Goal: Information Seeking & Learning: Learn about a topic

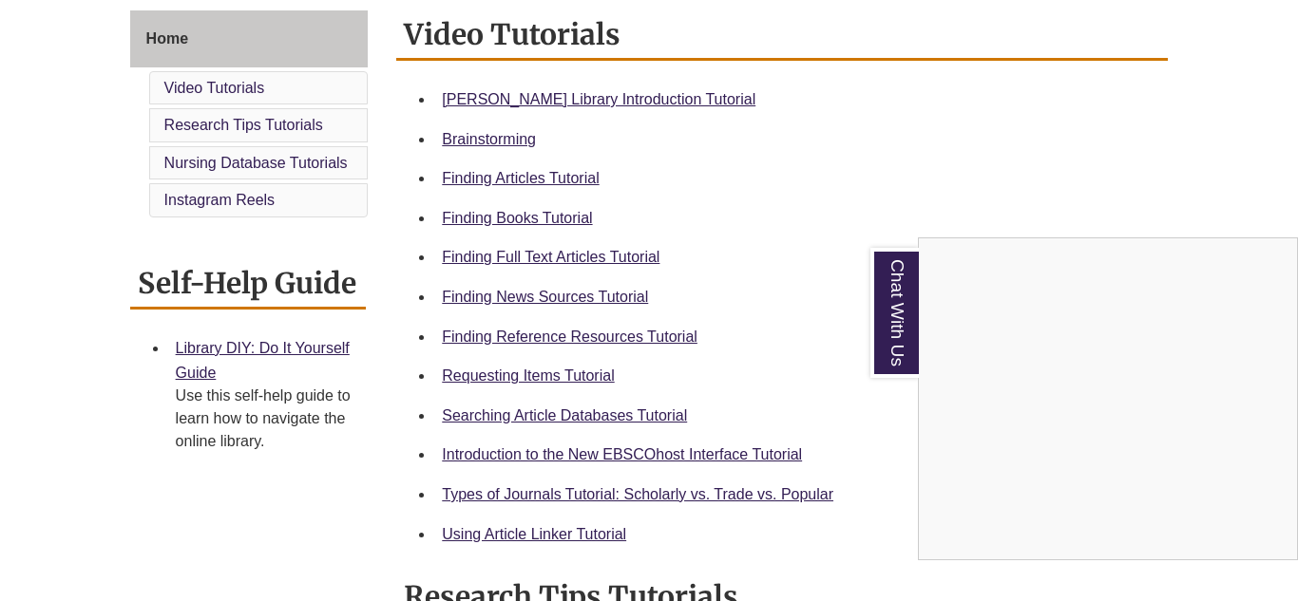
scroll to position [520, 0]
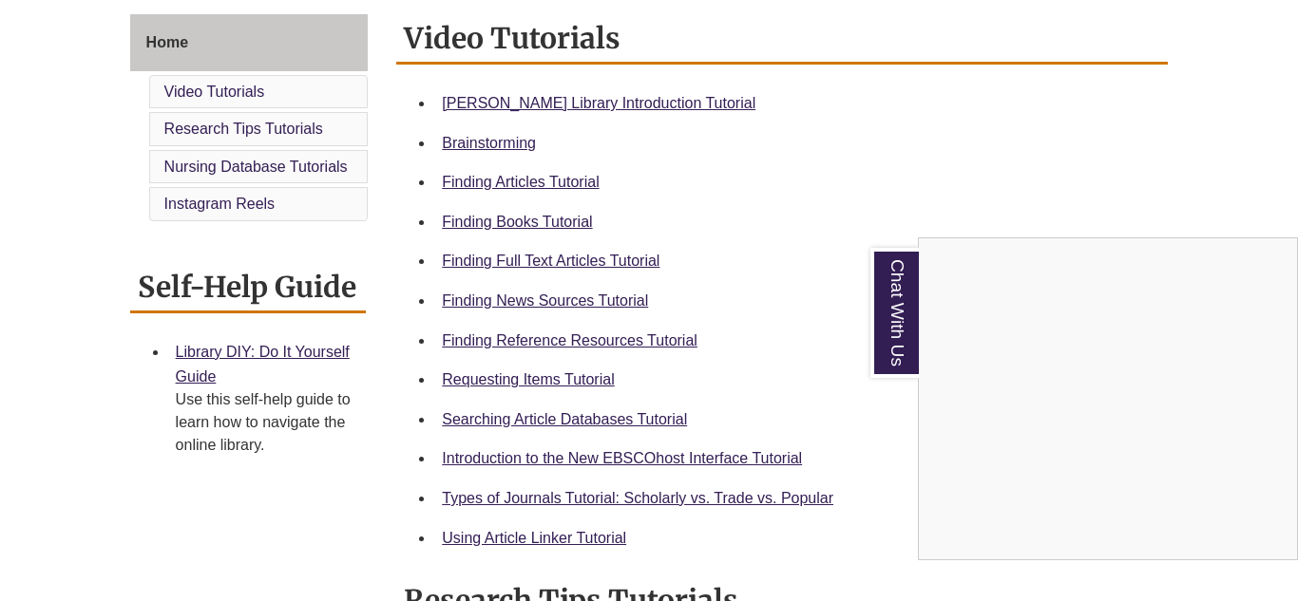
click at [652, 339] on div "Chat With Us" at bounding box center [649, 300] width 1298 height 601
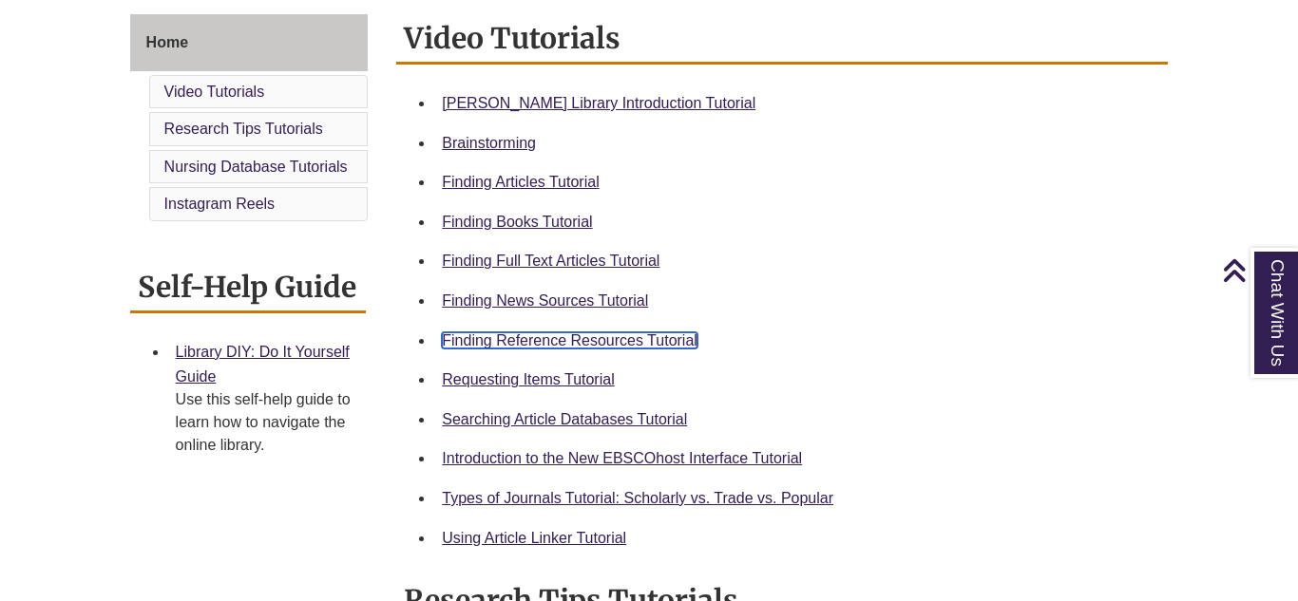
click at [596, 341] on link "Finding Reference Resources Tutorial" at bounding box center [570, 341] width 256 height 16
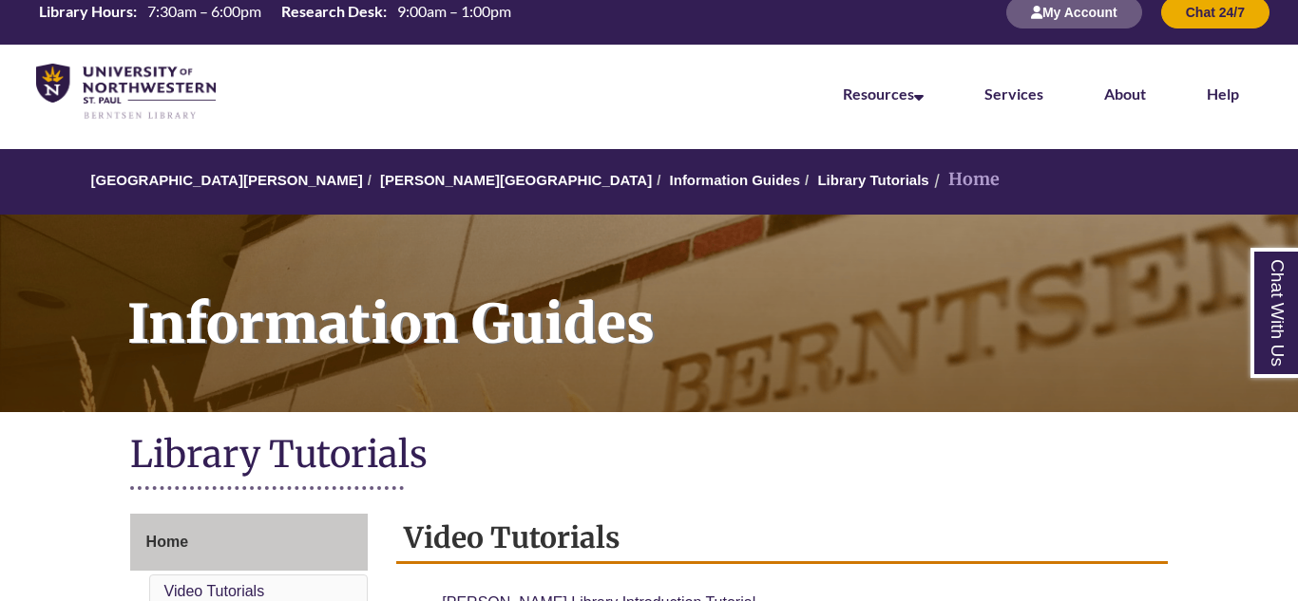
scroll to position [41, 0]
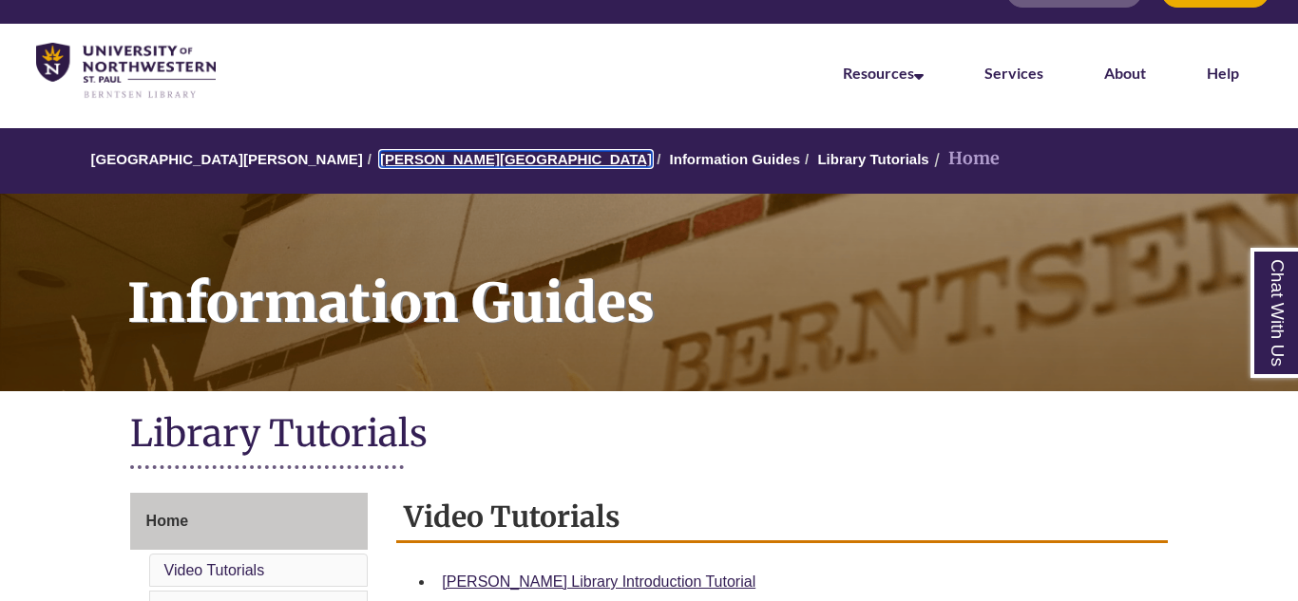
click at [410, 156] on link "[PERSON_NAME][GEOGRAPHIC_DATA]" at bounding box center [516, 159] width 272 height 16
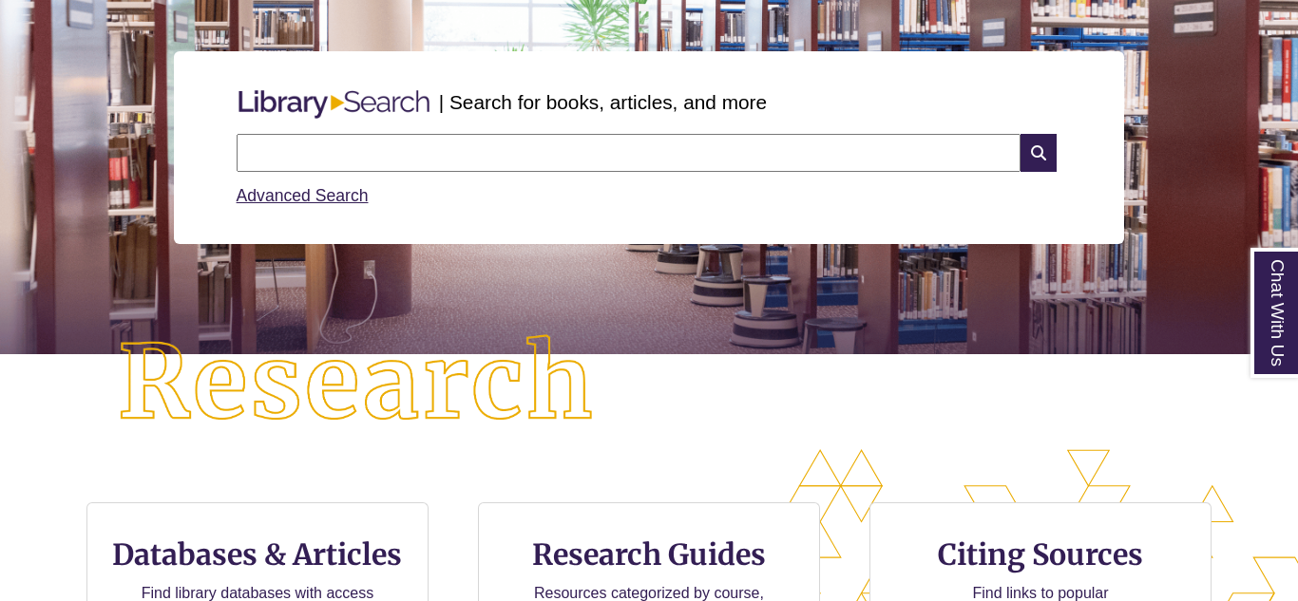
scroll to position [198, 0]
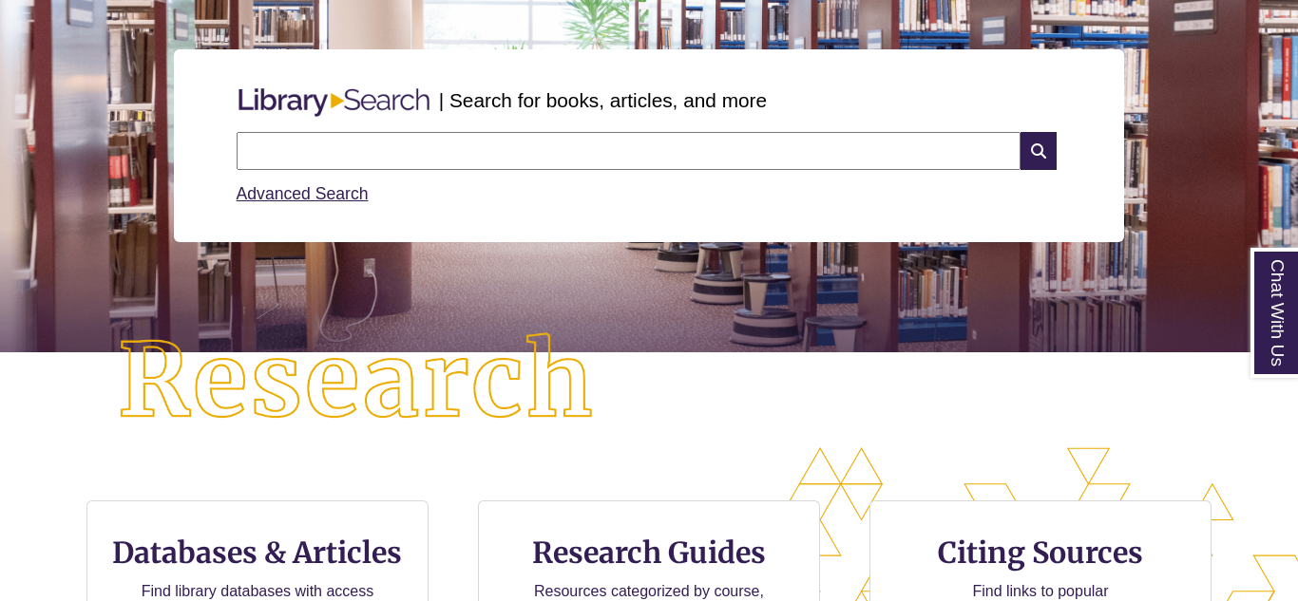
click at [410, 156] on input "text" at bounding box center [629, 151] width 784 height 38
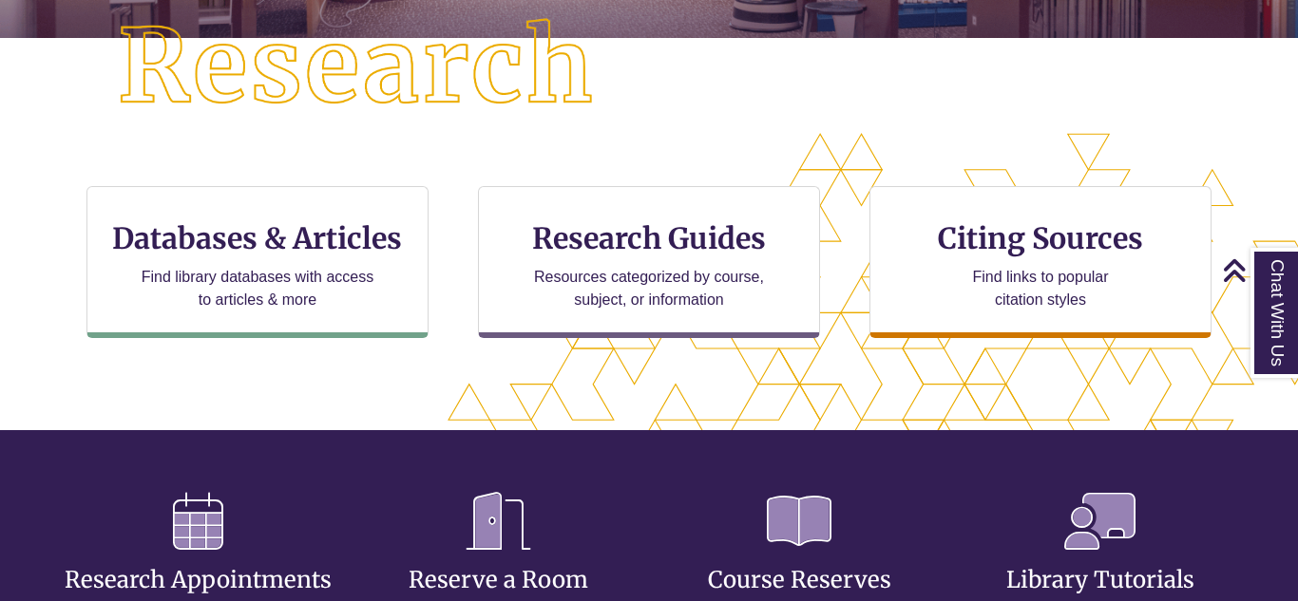
scroll to position [513, 0]
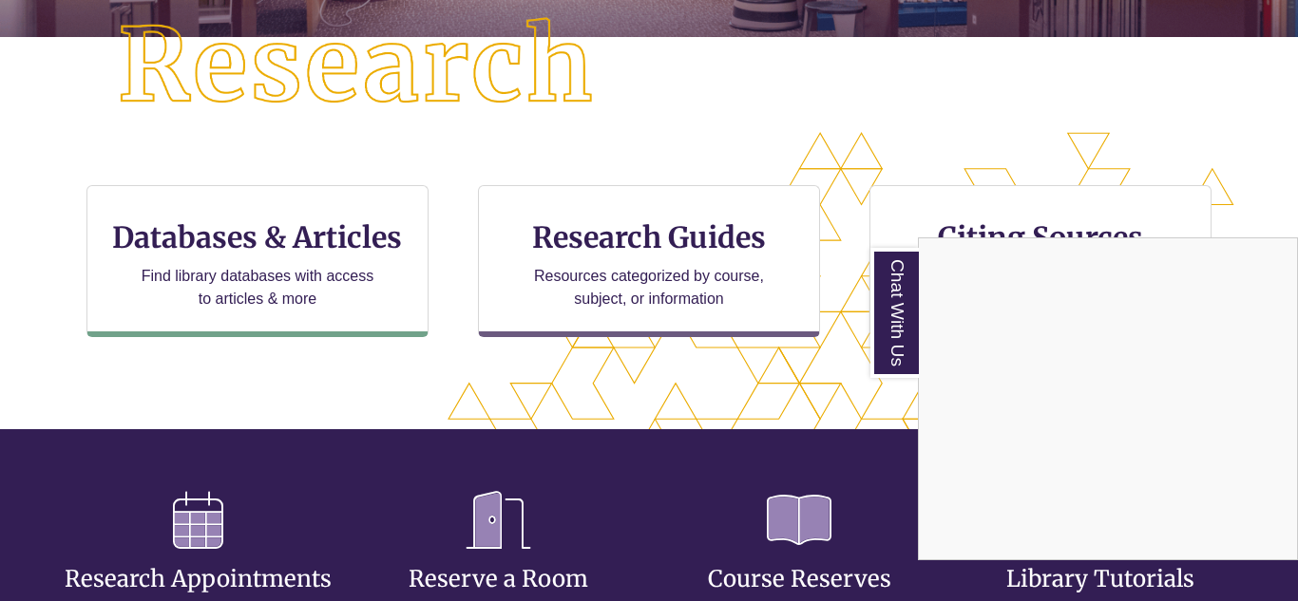
click at [241, 262] on div "Chat With Us" at bounding box center [649, 300] width 1298 height 601
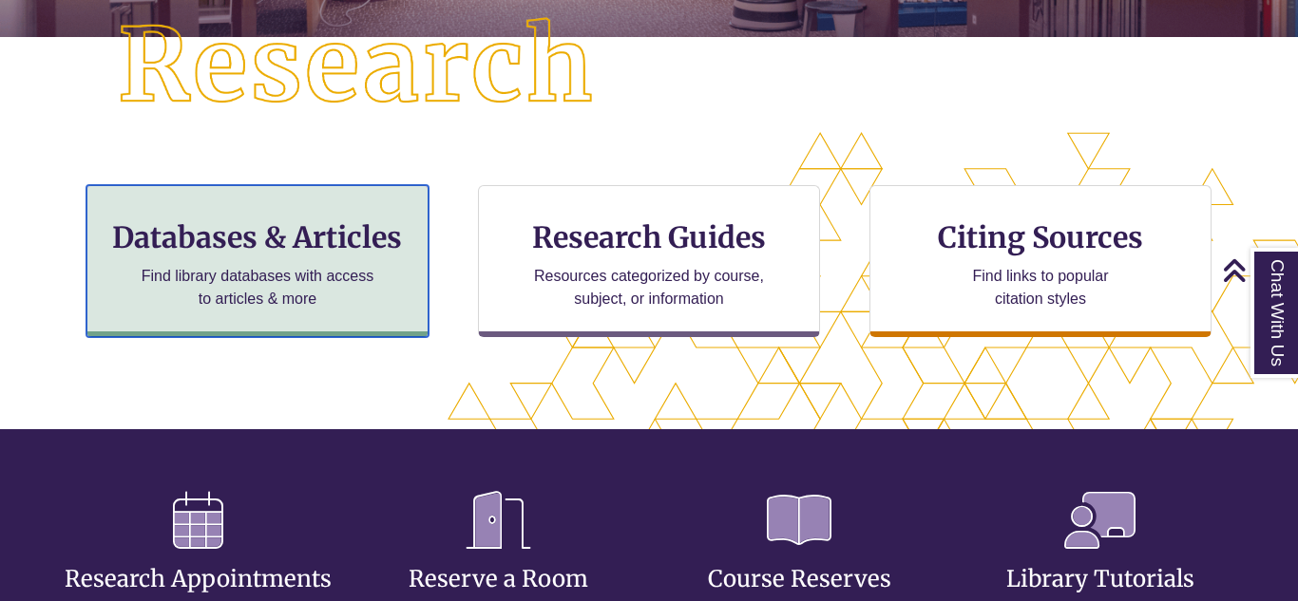
click at [299, 250] on h3 "Databases & Articles" at bounding box center [258, 237] width 310 height 36
click at [188, 268] on p "Find library databases with access to articles & more" at bounding box center [258, 288] width 248 height 46
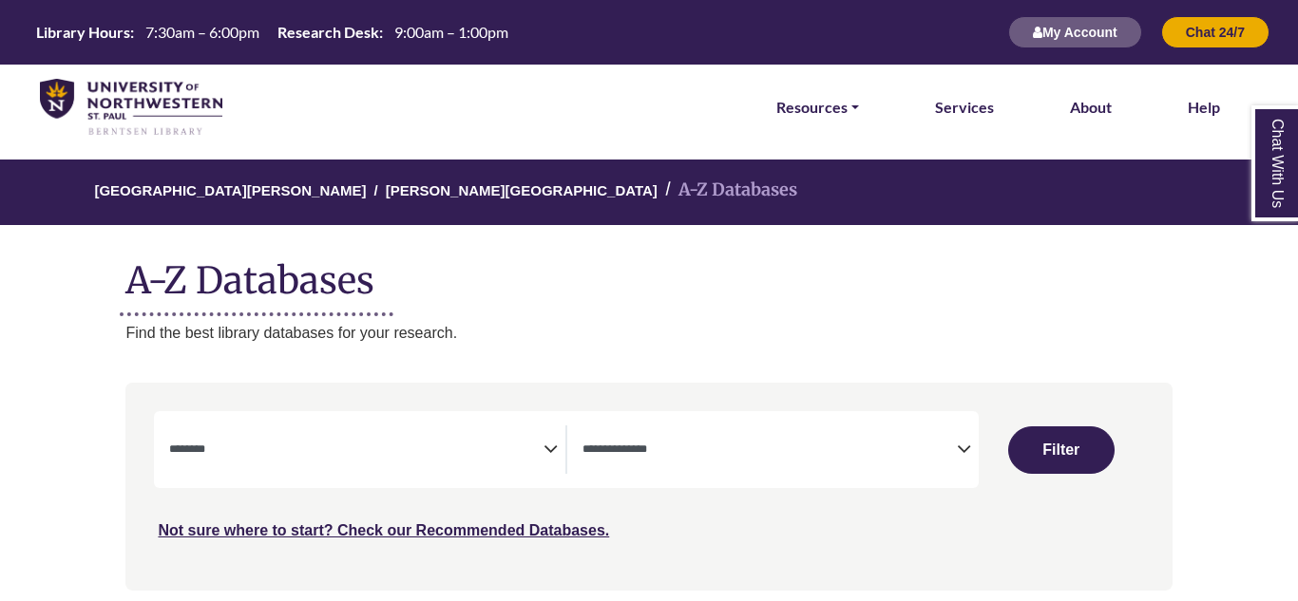
select select "Database Subject Filter"
select select "Database Types Filter"
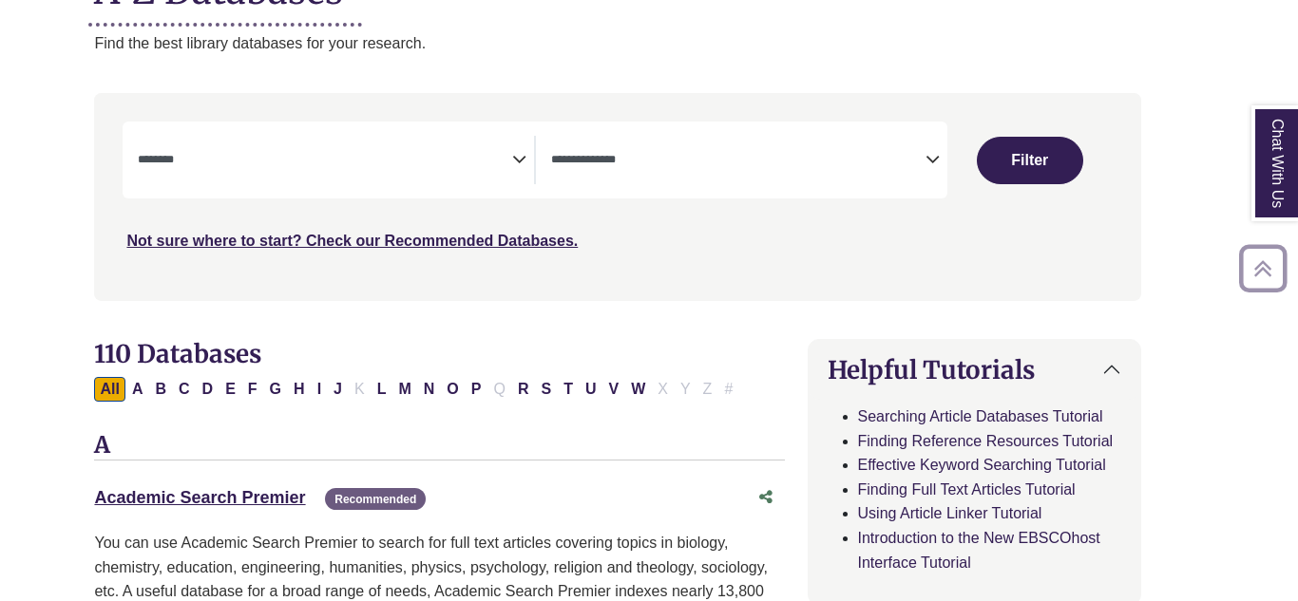
scroll to position [295, 31]
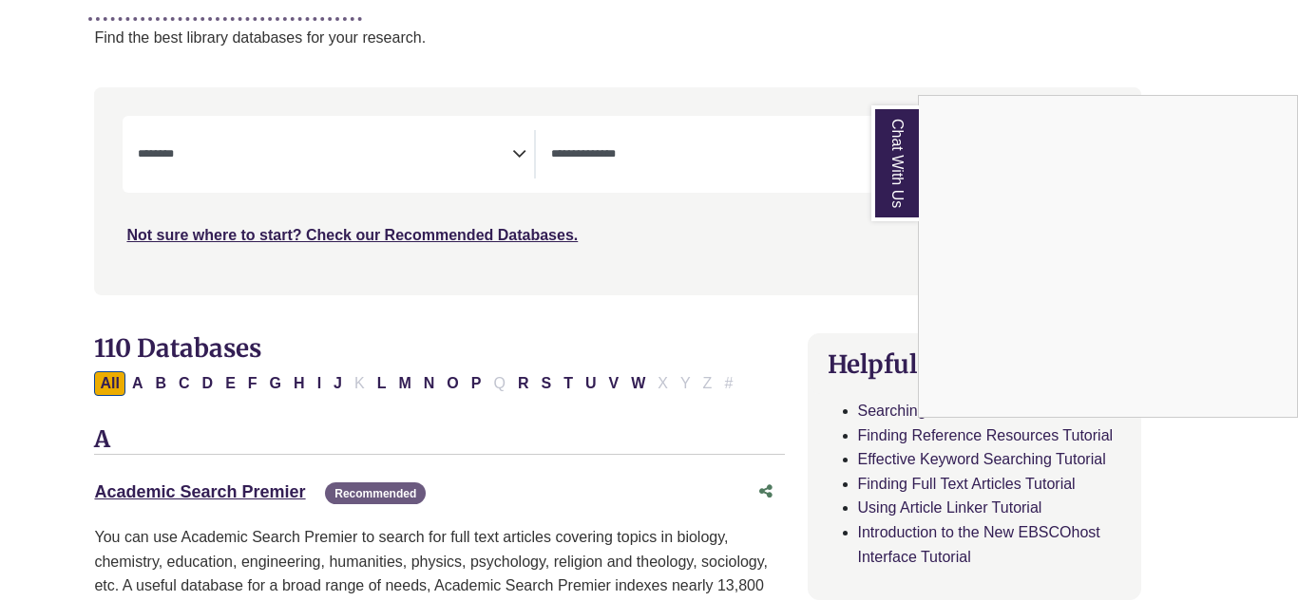
click at [516, 150] on div "Chat With Us" at bounding box center [649, 300] width 1298 height 601
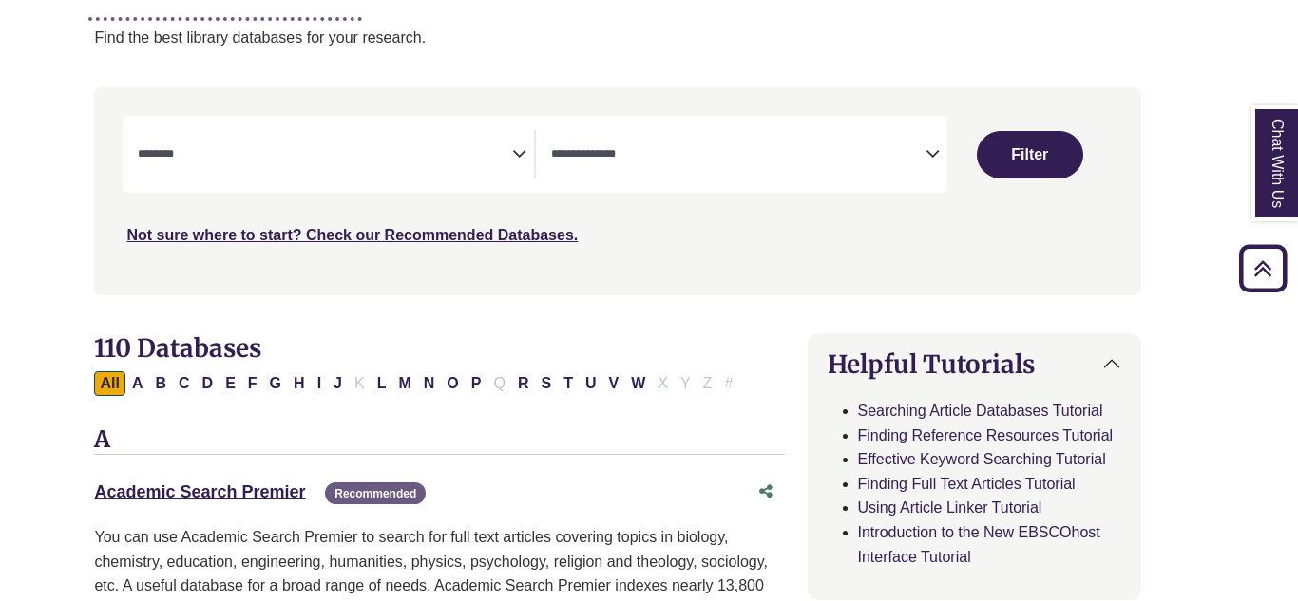
click at [362, 176] on span "Search filters" at bounding box center [325, 154] width 374 height 48
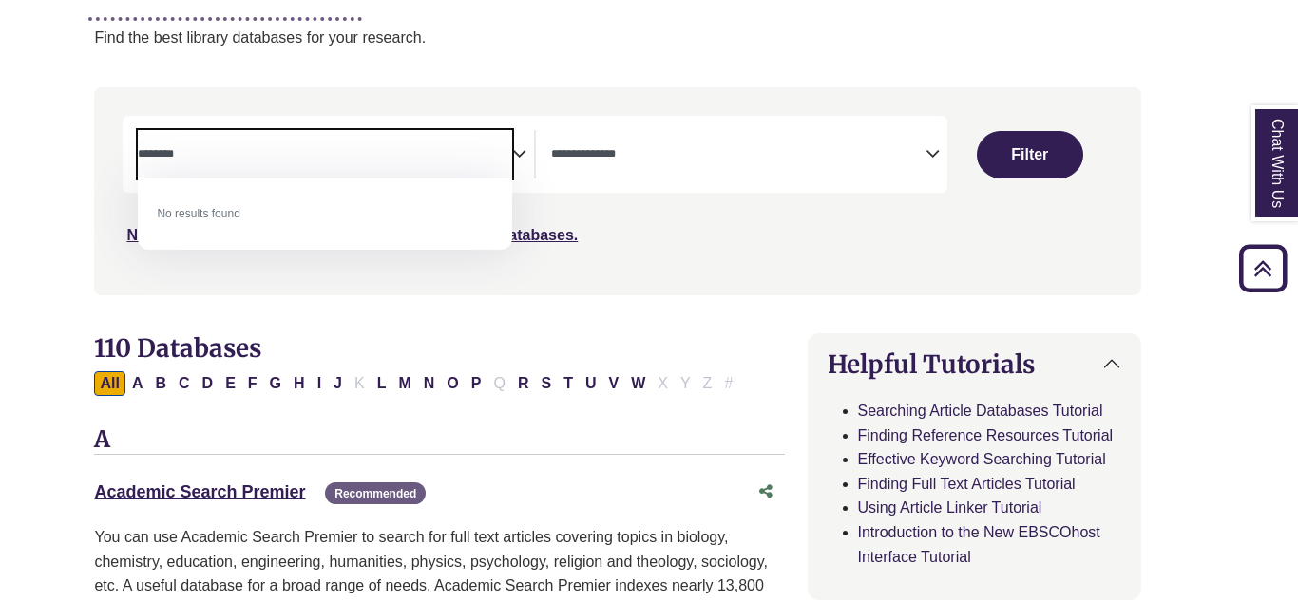
type textarea "********"
click at [707, 164] on span "Search filters" at bounding box center [738, 154] width 374 height 48
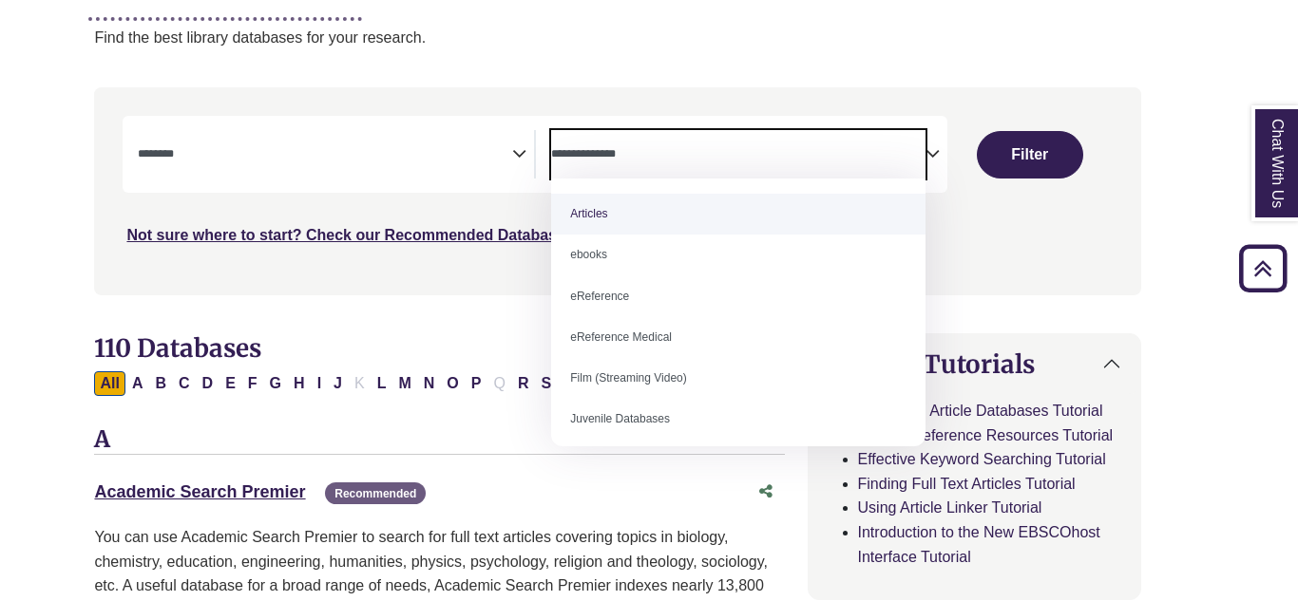
click at [337, 154] on textarea "Search" at bounding box center [325, 155] width 374 height 15
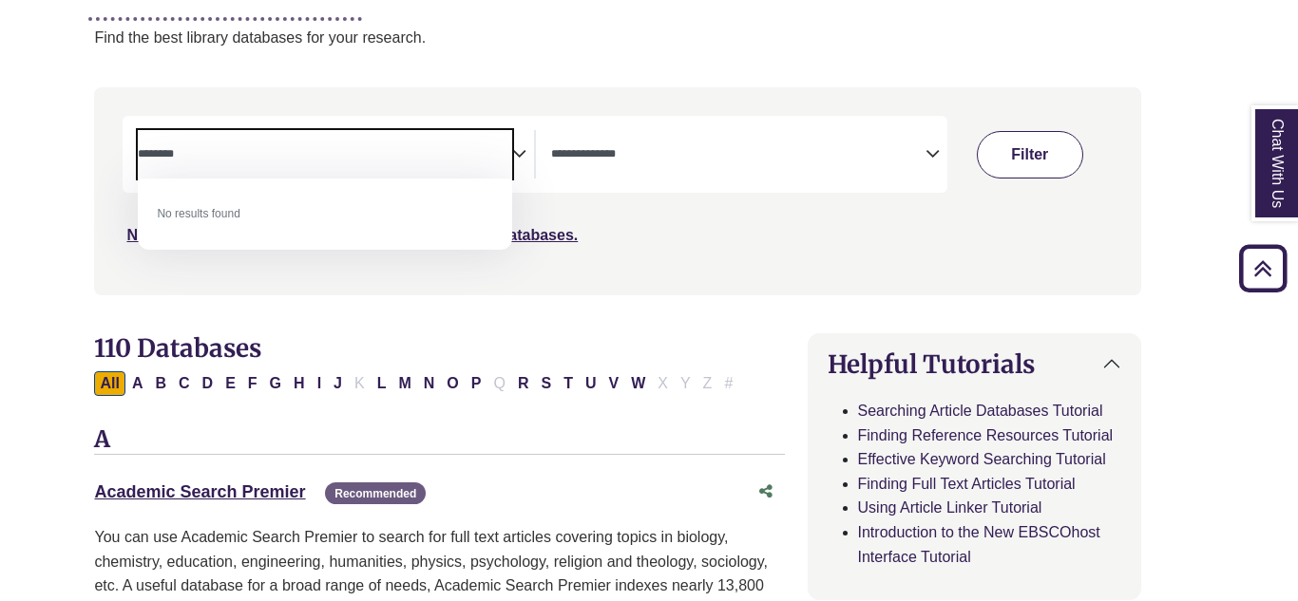
type textarea "********"
click at [1026, 161] on button "Filter" at bounding box center [1030, 155] width 106 height 48
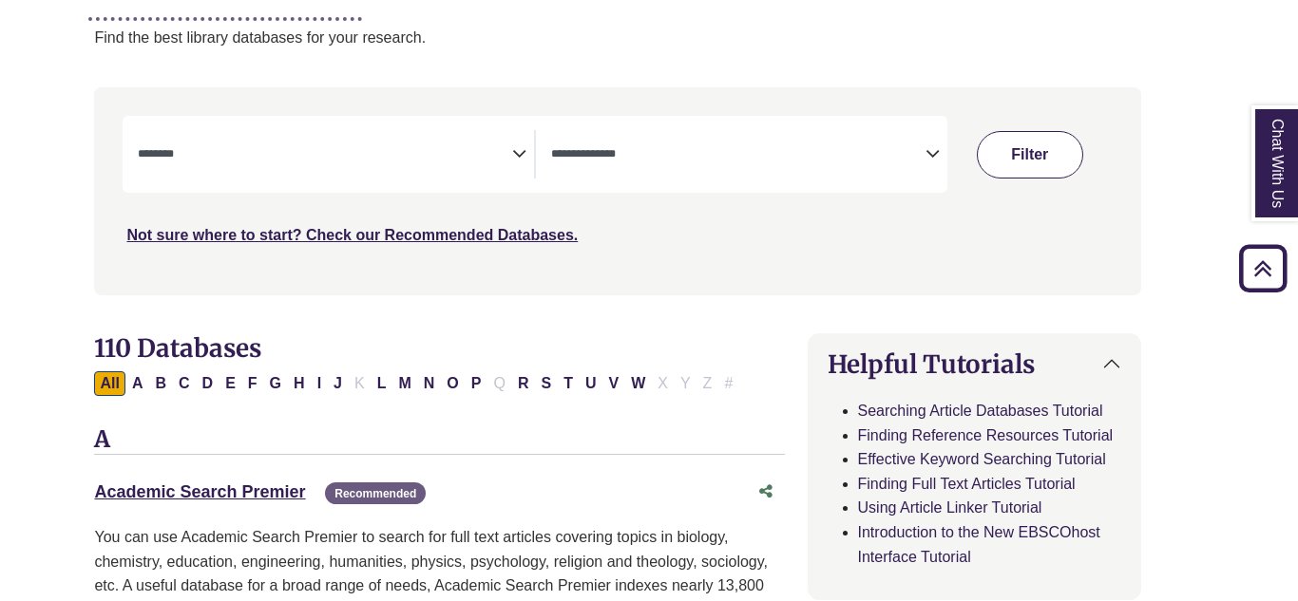
select select "Database Subject Filter"
click at [916, 164] on span "Search filters" at bounding box center [738, 154] width 374 height 48
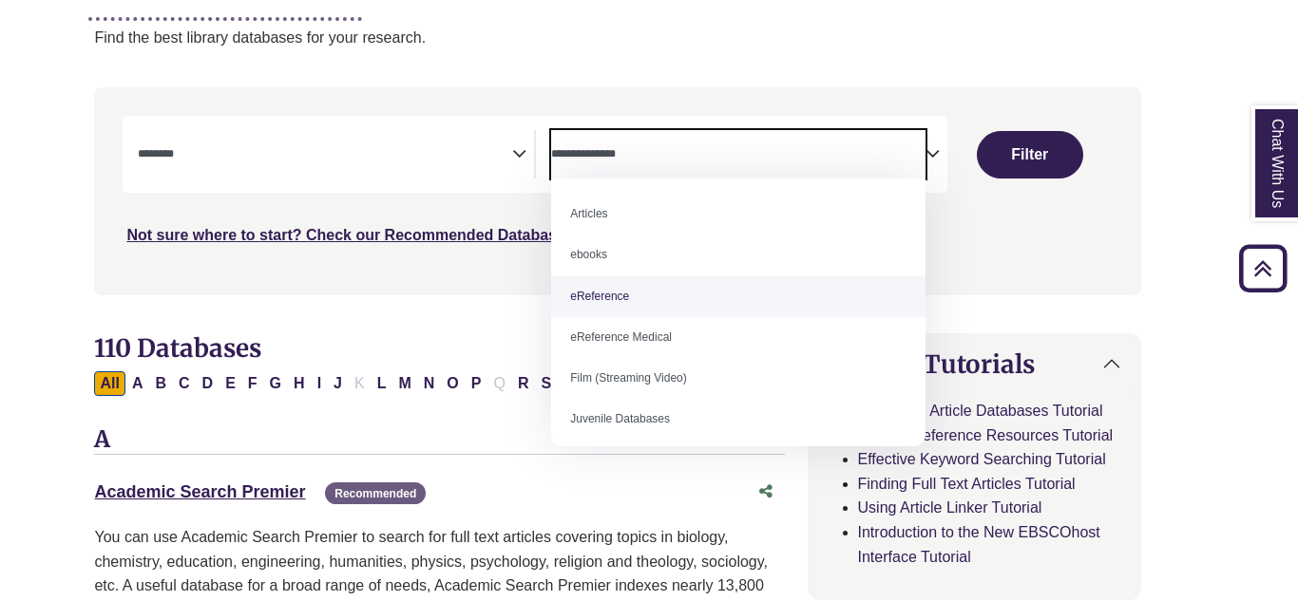
select select "*****"
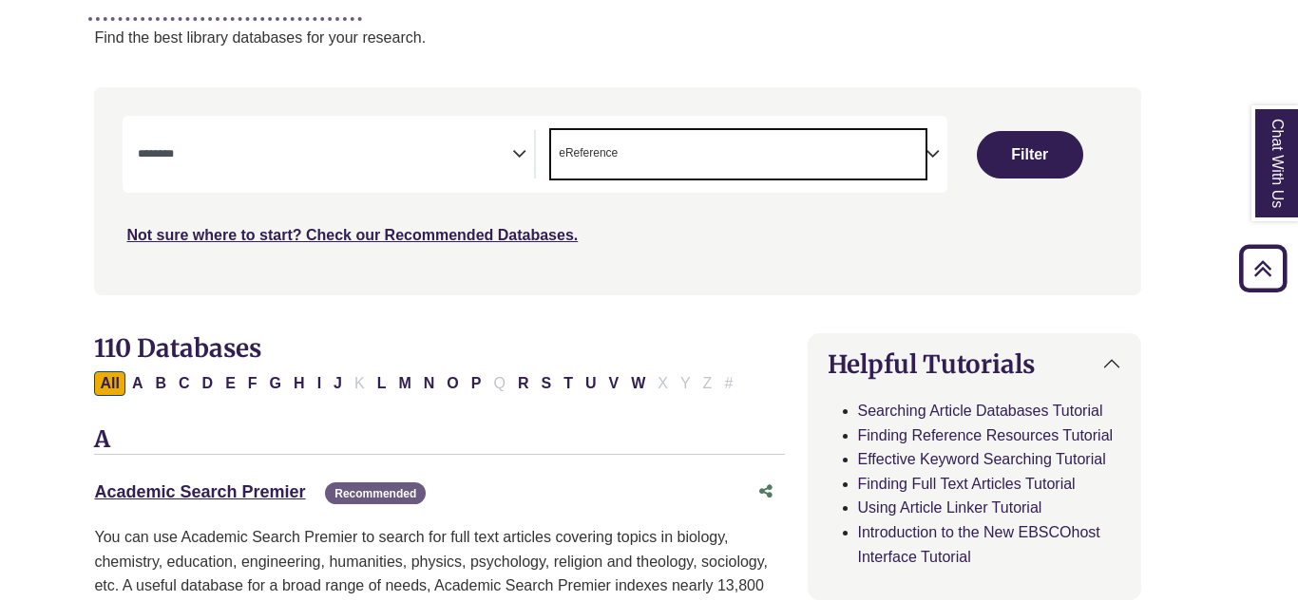
scroll to position [38, 0]
click at [512, 167] on div "**********" at bounding box center [336, 154] width 396 height 48
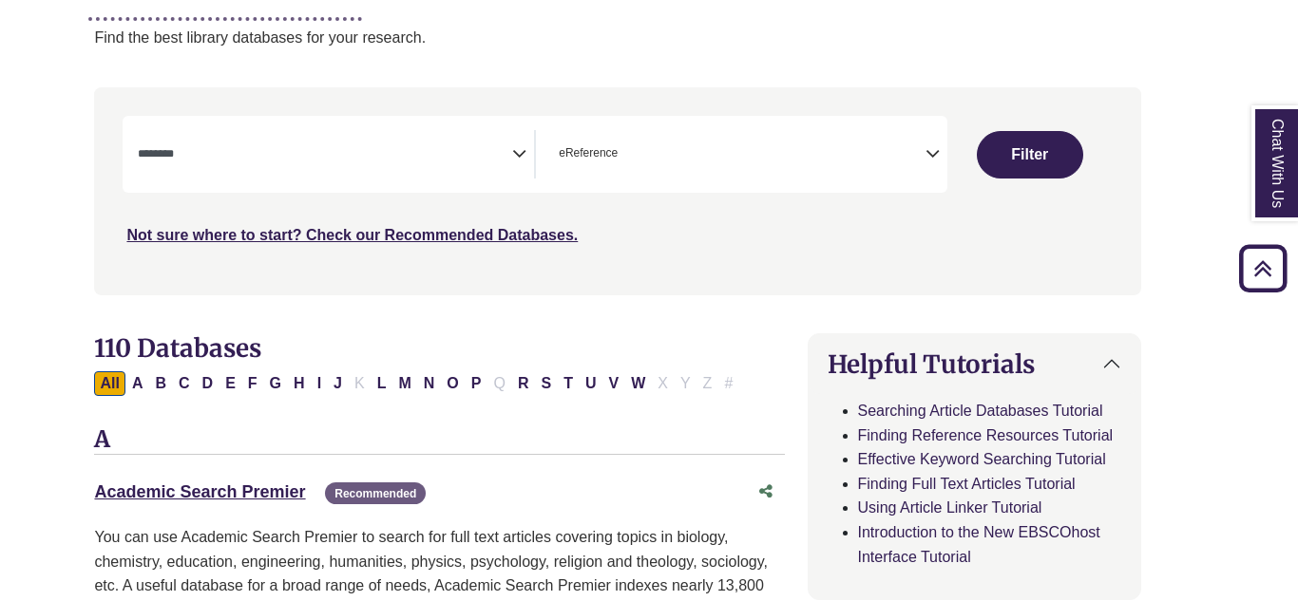
click at [515, 155] on icon "Search filters" at bounding box center [519, 151] width 14 height 29
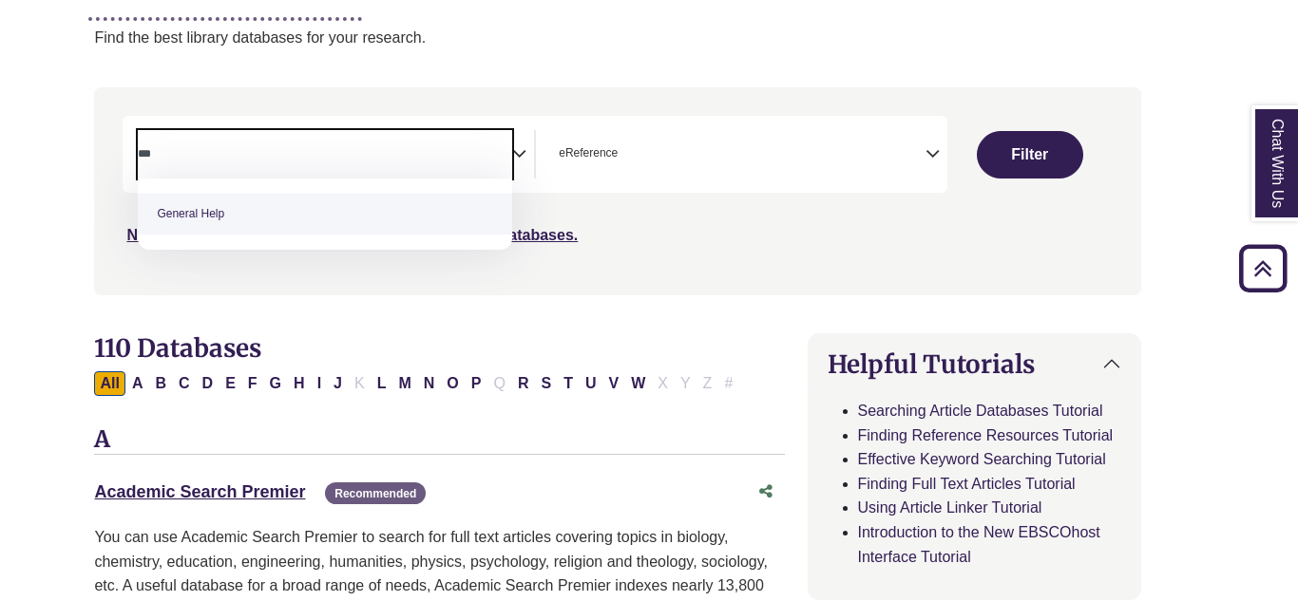
type textarea "***"
select select "*****"
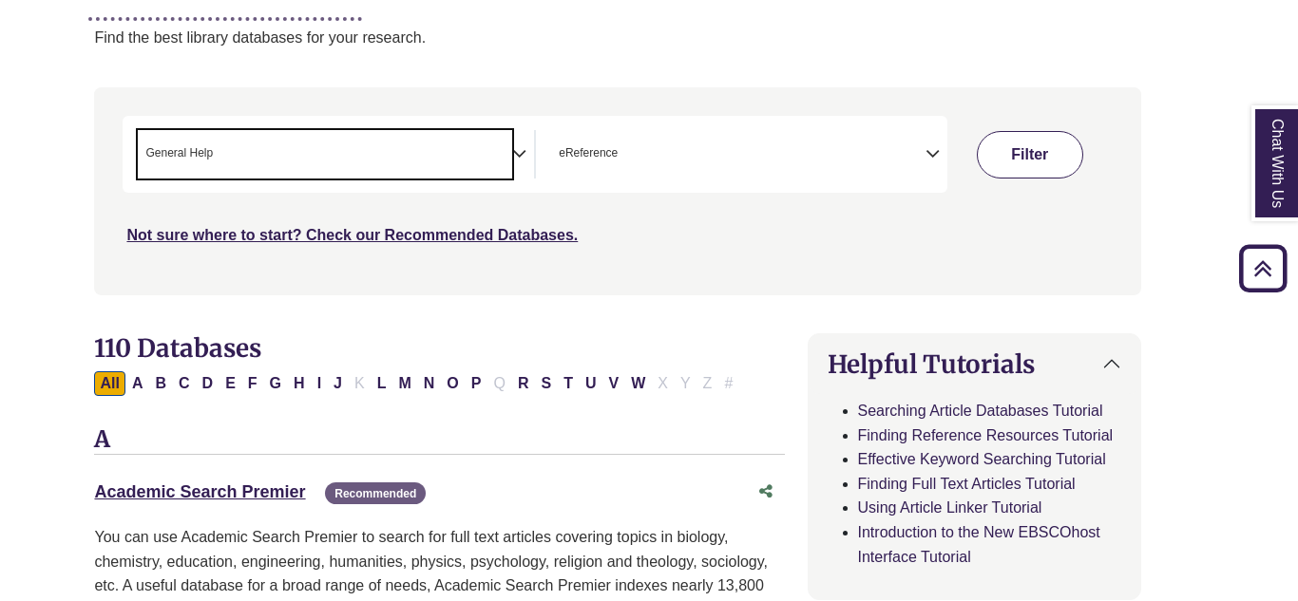
click at [1006, 144] on button "Filter" at bounding box center [1030, 155] width 106 height 48
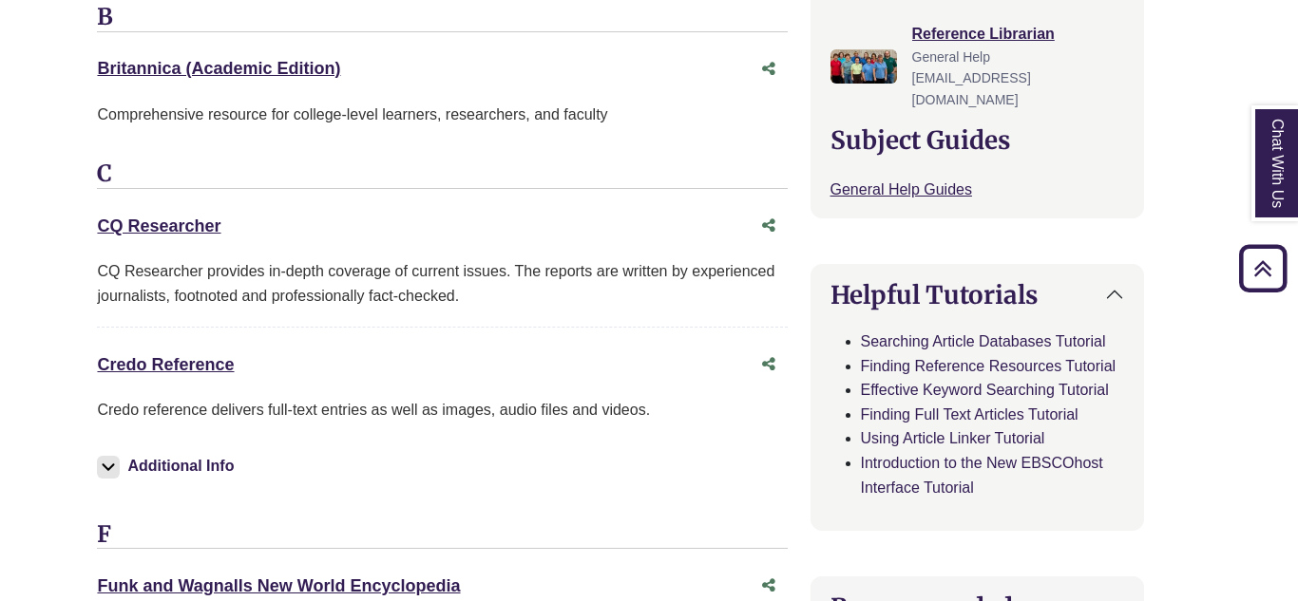
scroll to position [749, 29]
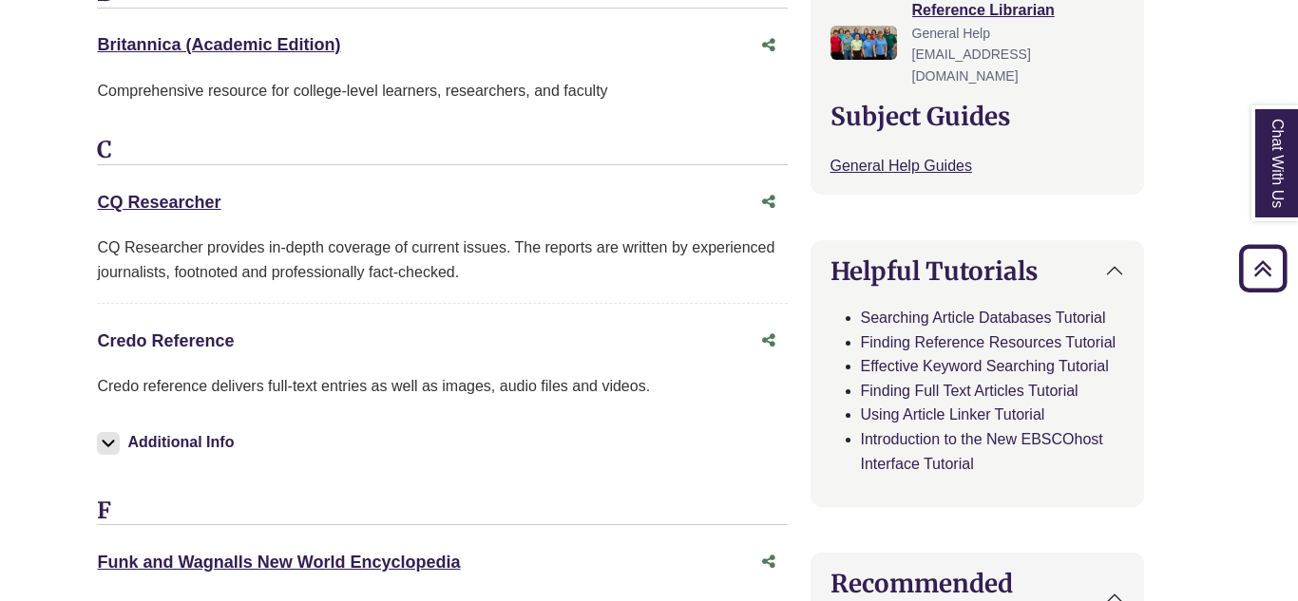
click at [177, 347] on link "Credo Reference This link opens in a new window" at bounding box center [165, 341] width 137 height 19
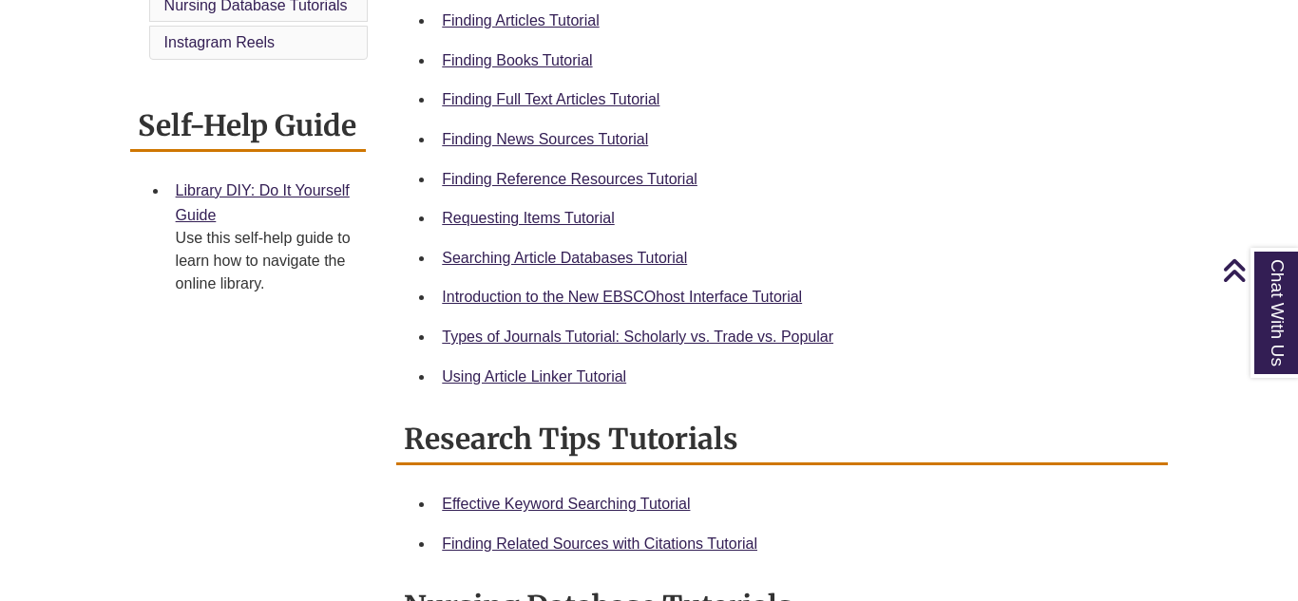
scroll to position [683, 0]
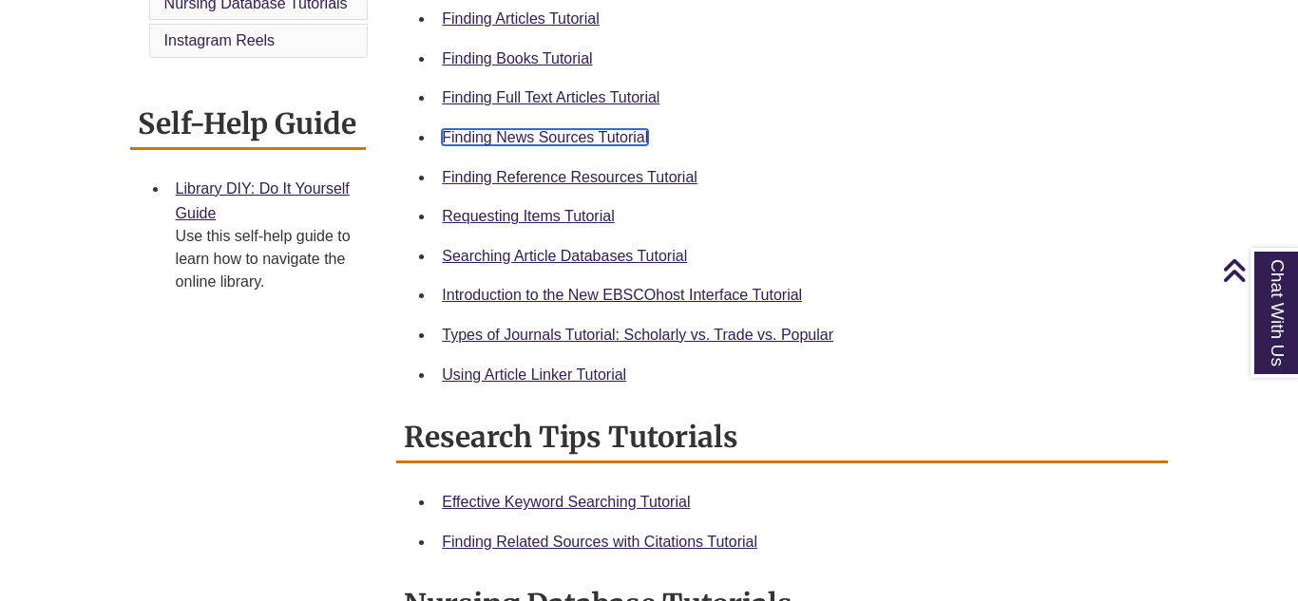
click at [603, 137] on link "Finding News Sources Tutorial" at bounding box center [545, 137] width 206 height 16
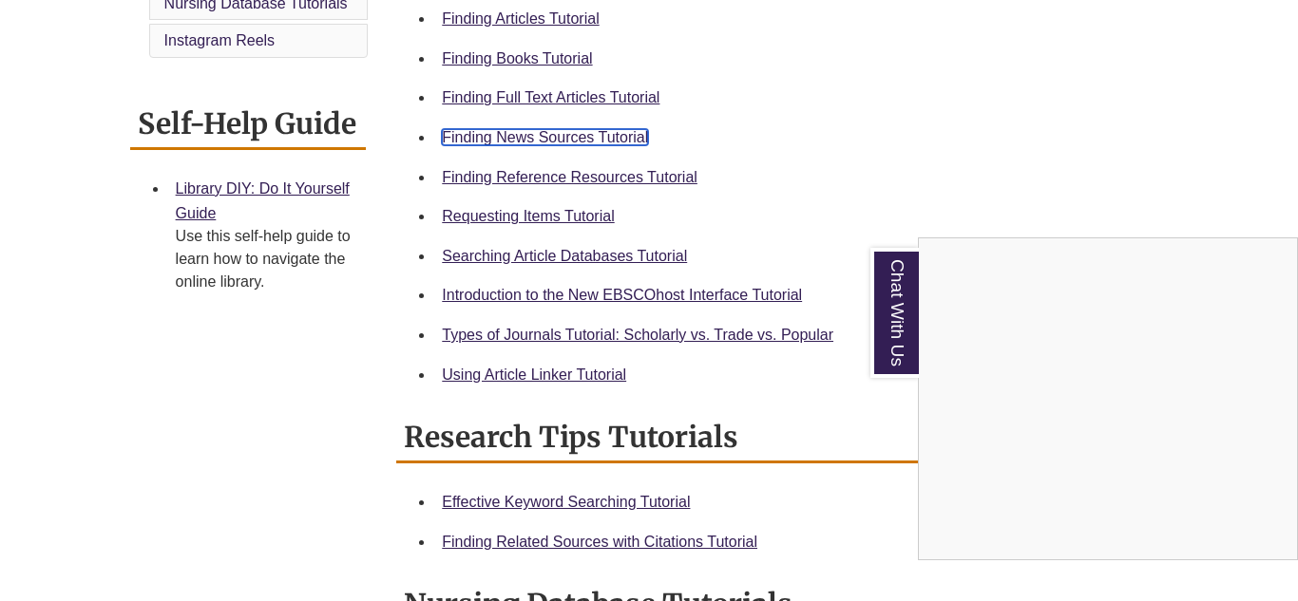
scroll to position [0, 0]
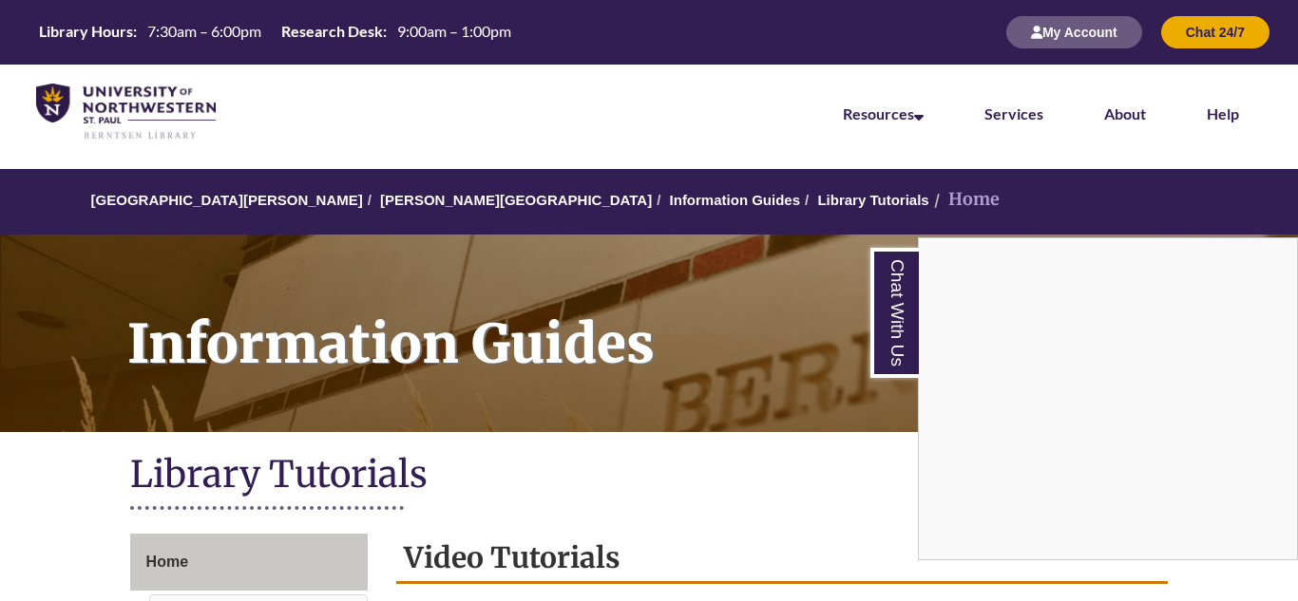
click at [394, 201] on div "Chat With Us" at bounding box center [649, 300] width 1298 height 601
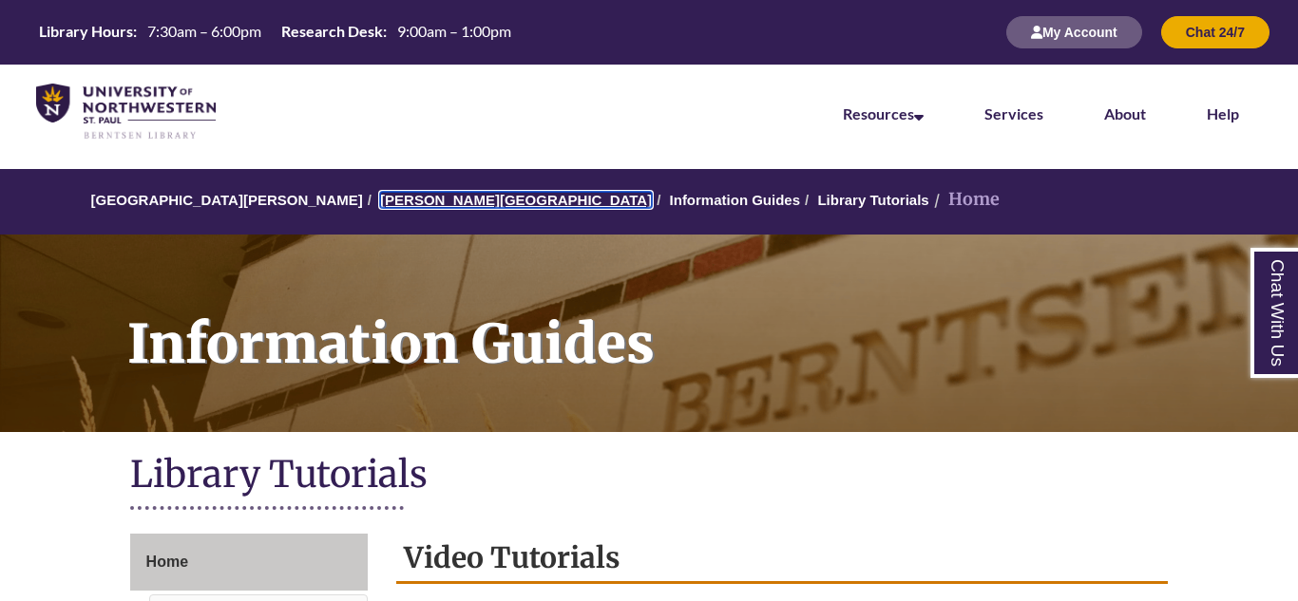
click at [408, 201] on link "[PERSON_NAME][GEOGRAPHIC_DATA]" at bounding box center [516, 200] width 272 height 16
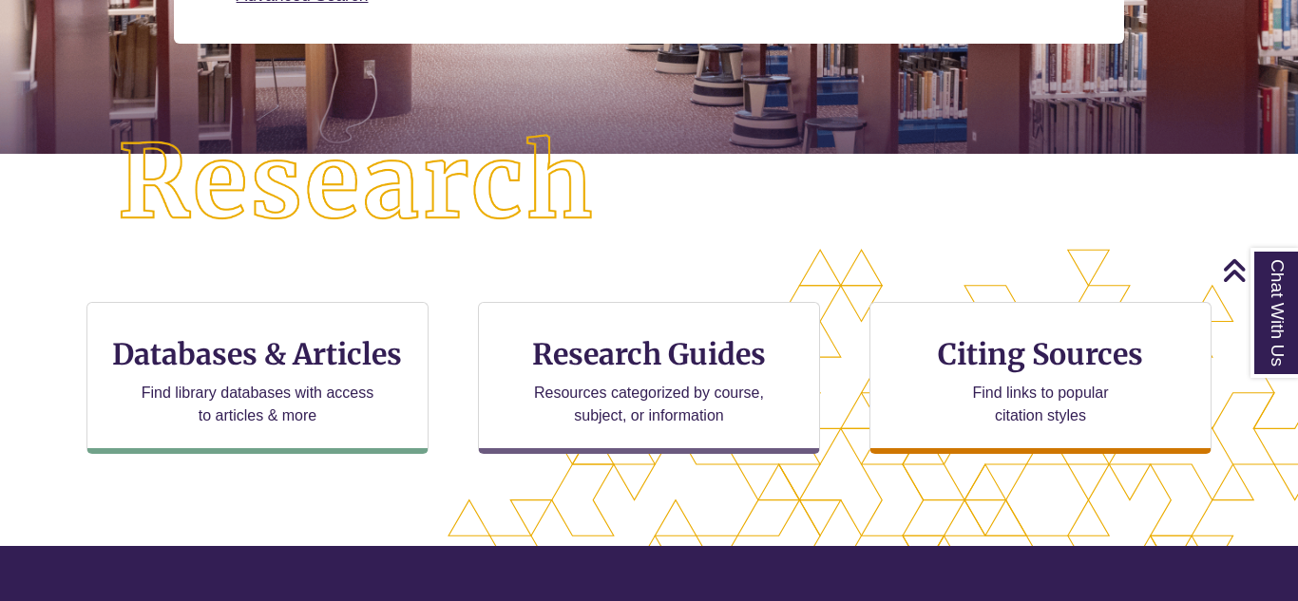
scroll to position [404, 0]
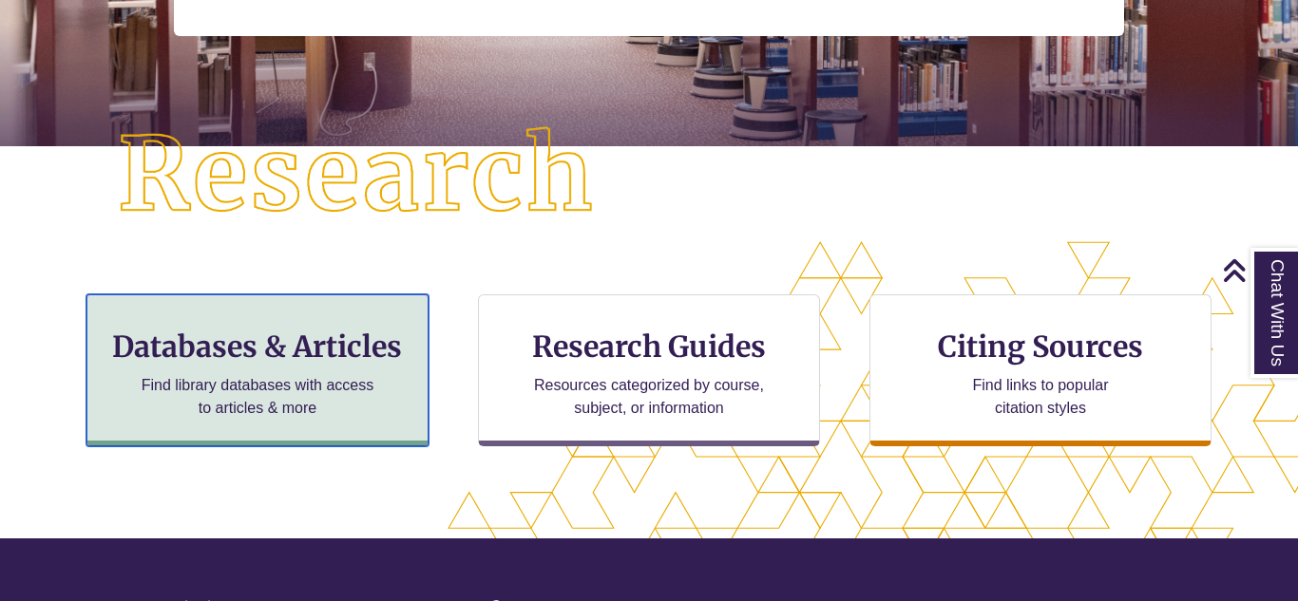
click at [322, 351] on h3 "Databases & Articles" at bounding box center [258, 347] width 310 height 36
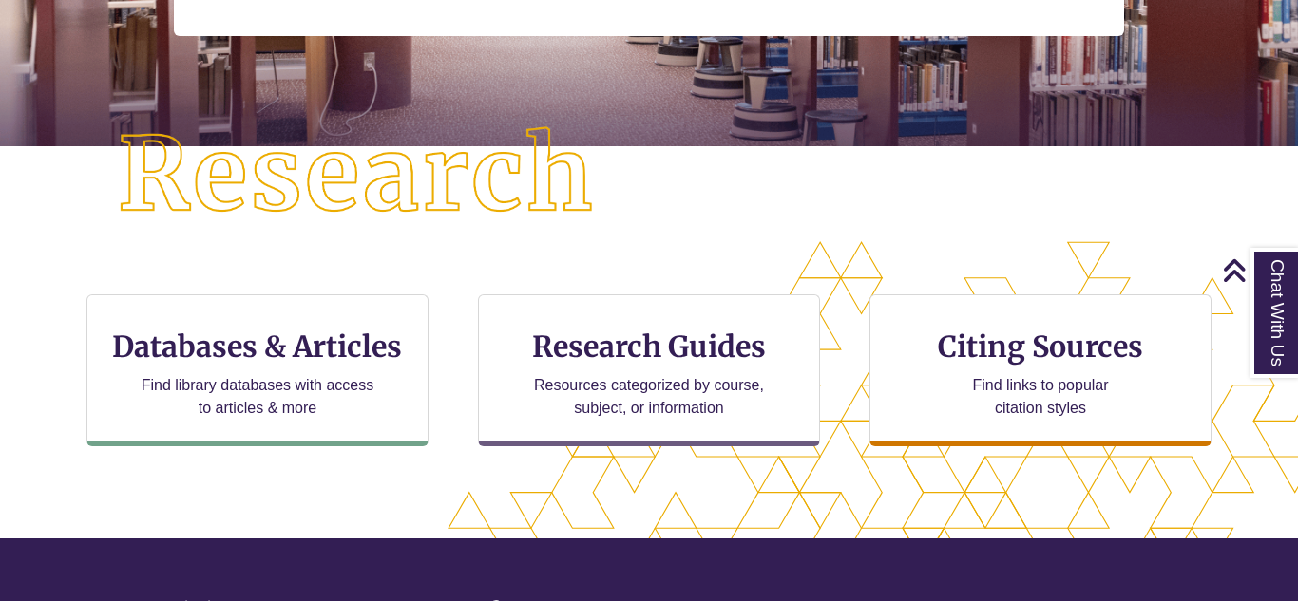
scroll to position [0, 0]
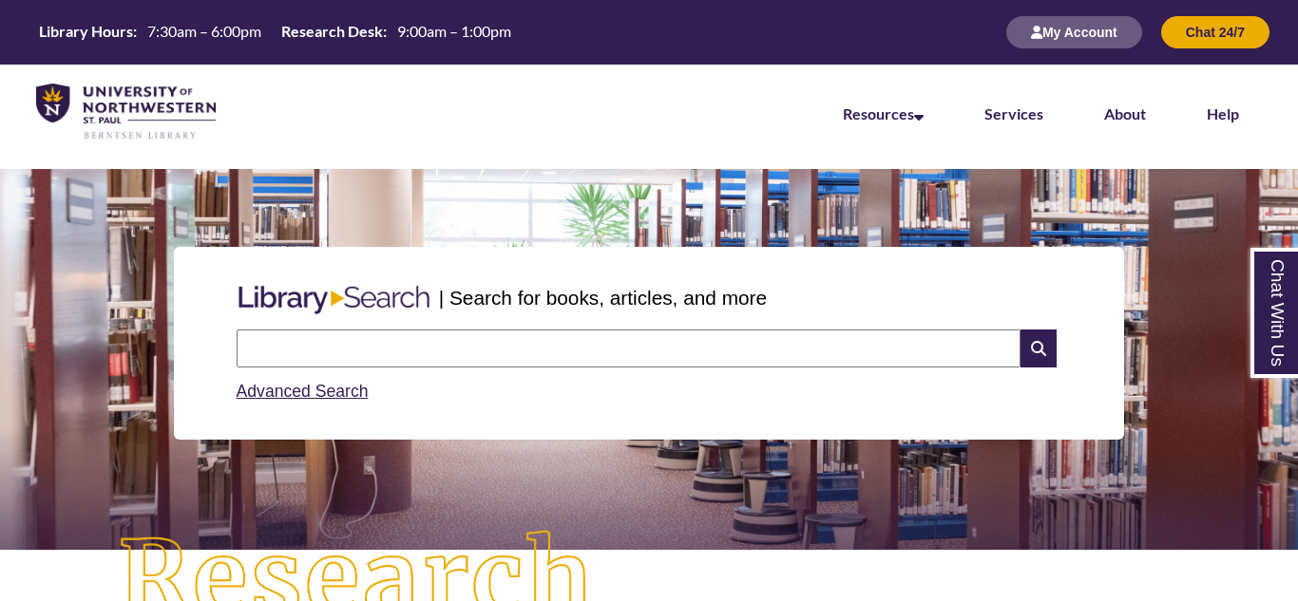
click at [694, 351] on input "text" at bounding box center [629, 349] width 784 height 38
click at [645, 343] on input "text" at bounding box center [629, 349] width 784 height 38
click at [239, 348] on input "********" at bounding box center [629, 349] width 784 height 38
type input "**********"
click at [1026, 360] on icon at bounding box center [1038, 349] width 36 height 38
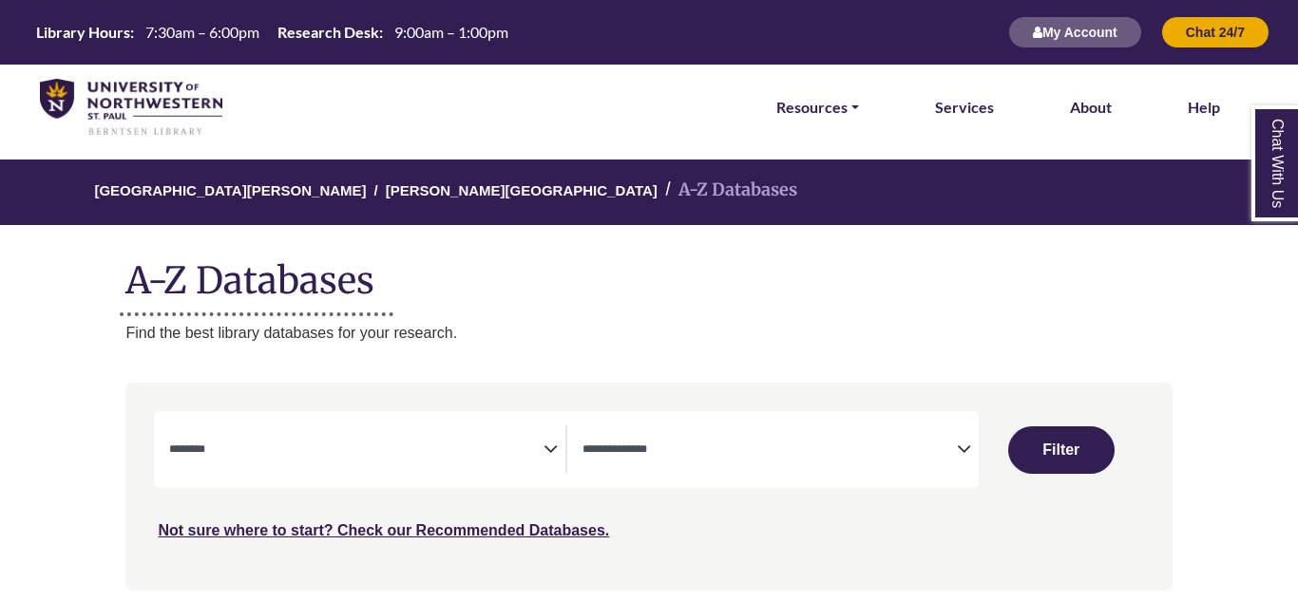
select select "Database Subject Filter"
select select "Database Types Filter"
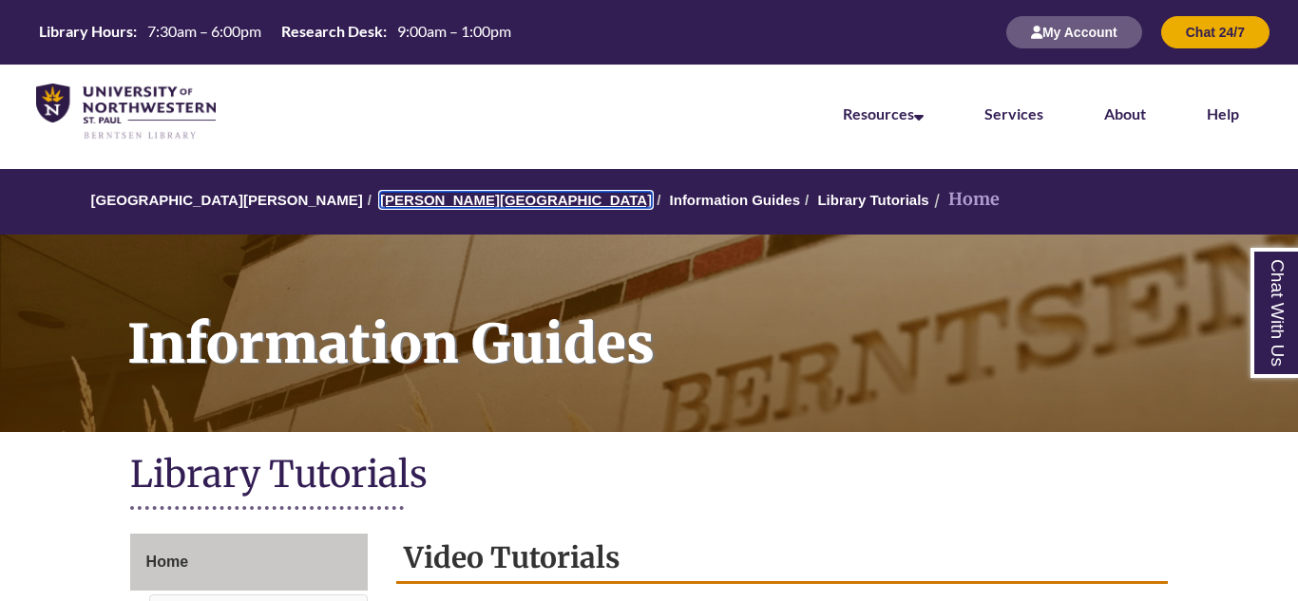
click at [410, 201] on link "[PERSON_NAME][GEOGRAPHIC_DATA]" at bounding box center [516, 200] width 272 height 16
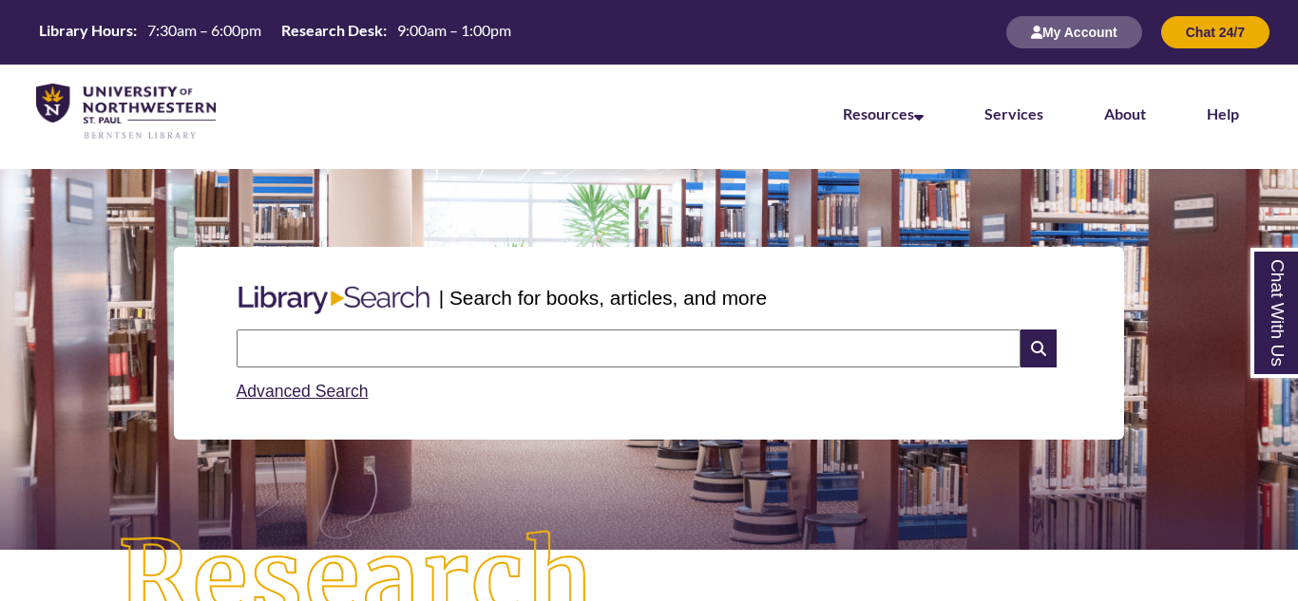
click at [505, 360] on input "text" at bounding box center [629, 349] width 784 height 38
type input "**********"
